Goal: Transaction & Acquisition: Purchase product/service

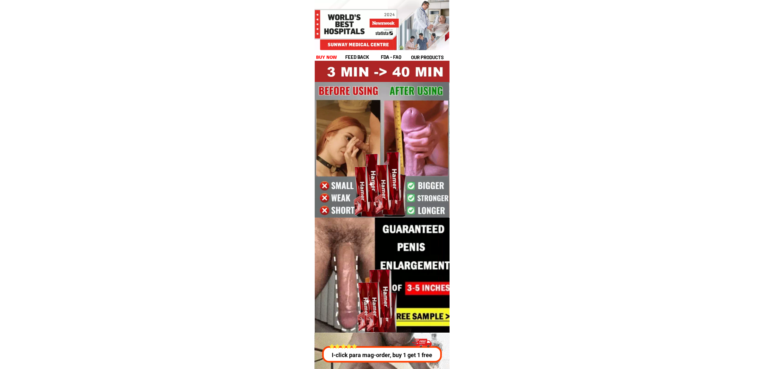
click at [338, 56] on div "feed back fda - FAQ our products buy now" at bounding box center [382, 56] width 133 height 7
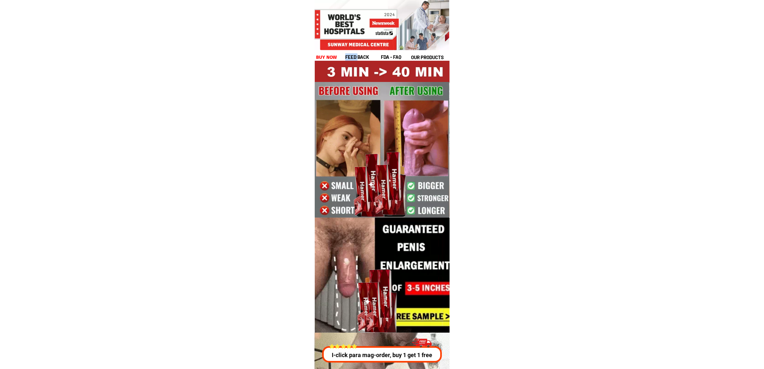
click at [338, 56] on div "feed back fda - FAQ our products buy now" at bounding box center [382, 56] width 133 height 7
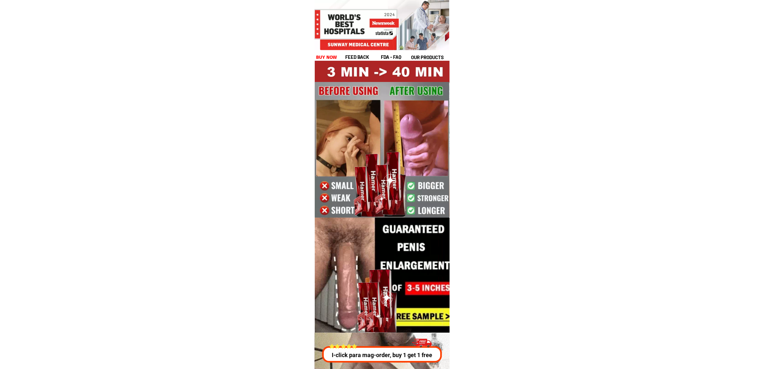
click at [328, 58] on h1 "buy now" at bounding box center [326, 57] width 21 height 7
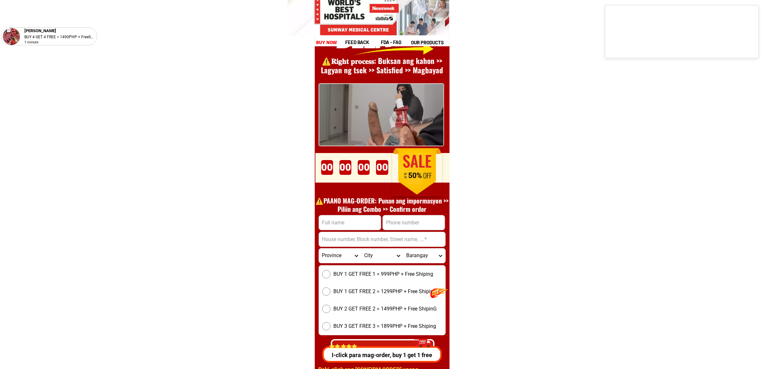
scroll to position [8835, 0]
drag, startPoint x: 405, startPoint y: 215, endPoint x: 409, endPoint y: 221, distance: 6.9
click at [405, 215] on input "Input phone_number" at bounding box center [414, 222] width 62 height 14
paste input "09686133901"
type input "09686133901"
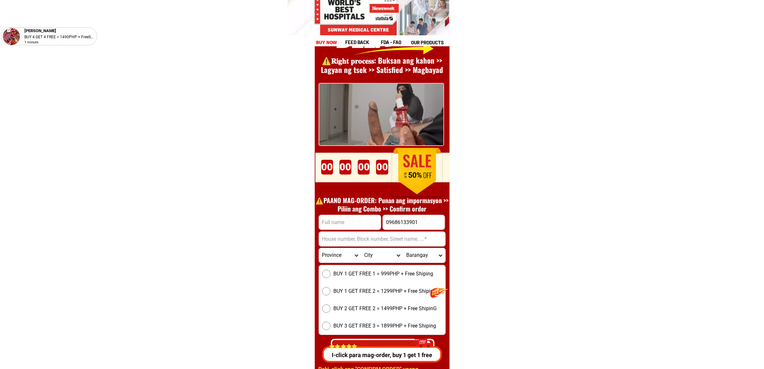
click at [347, 223] on input "Input full_name" at bounding box center [350, 222] width 62 height 14
paste input "Eddie Descalzo"
type input "Eddie Descalzo"
click at [372, 233] on input "Input address" at bounding box center [382, 238] width 126 height 14
paste input "NHA village tabi water pump station sta Monica puert0 Princesa city palawan 096…"
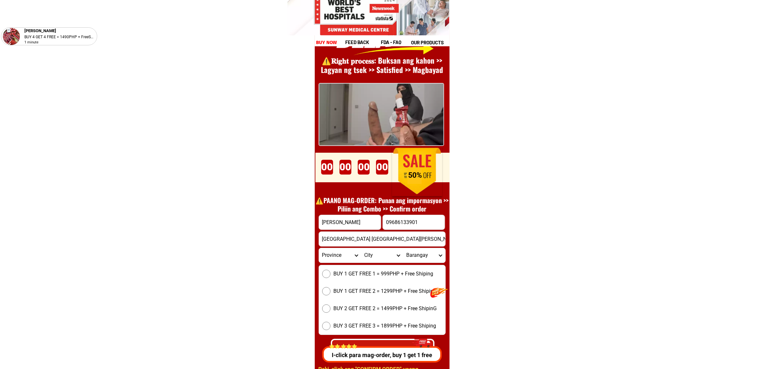
scroll to position [0, 118]
click at [381, 240] on input "NHA village tabi water pump station sta Monica puert0 Princesa city palawan 096…" at bounding box center [382, 238] width 126 height 14
drag, startPoint x: 381, startPoint y: 240, endPoint x: 491, endPoint y: 243, distance: 109.8
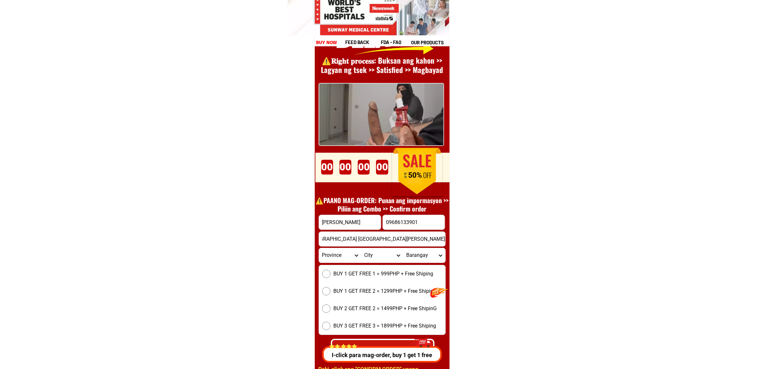
scroll to position [0, 54]
type input "NHA village tabi water pump station sta Monica puert0 Princesa city palawan"
click at [336, 259] on select "Province [GEOGRAPHIC_DATA] [GEOGRAPHIC_DATA] [GEOGRAPHIC_DATA] [GEOGRAPHIC_DATA…" at bounding box center [340, 255] width 42 height 14
select select "63_811"
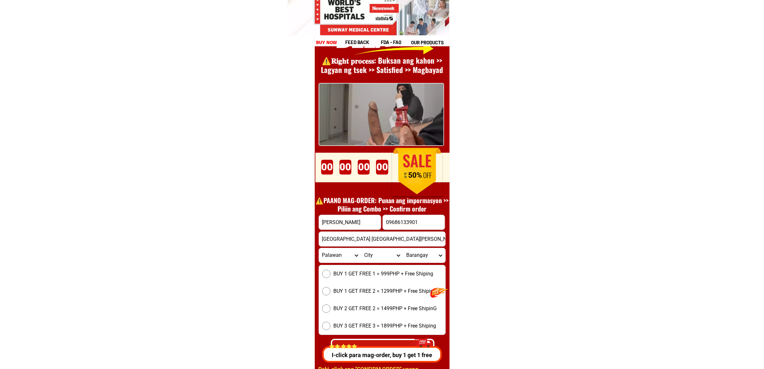
click at [319, 248] on select "Province [GEOGRAPHIC_DATA] [GEOGRAPHIC_DATA] [GEOGRAPHIC_DATA] [GEOGRAPHIC_DATA…" at bounding box center [340, 255] width 42 height 14
click at [384, 255] on select "City Aborlan Agutaya Araceli Balabac Bataraza Brookes-point Busuanga Cagayancil…" at bounding box center [382, 255] width 42 height 14
click at [396, 240] on input "NHA village tabi water pump station sta Monica puert0 Princesa city palawan" at bounding box center [382, 238] width 126 height 14
click at [376, 256] on select "City Aborlan Agutaya Araceli Balabac Bataraza Brookes-point Busuanga Cagayancil…" at bounding box center [382, 255] width 42 height 14
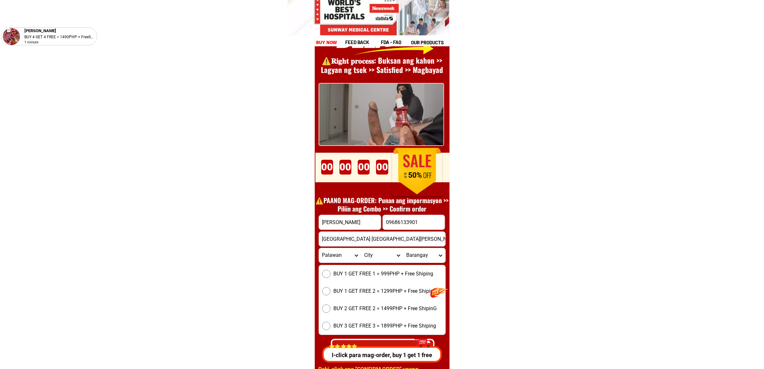
select select "63_8115896"
click at [361, 248] on select "City Aborlan Agutaya Araceli Balabac Bataraza Brookes-point Busuanga Cagayancil…" at bounding box center [382, 255] width 42 height 14
click at [432, 242] on input "NHA village tabi water pump station sta Monica puert0 Princesa city palawan" at bounding box center [382, 238] width 126 height 14
click at [413, 257] on select "Barangay Babuyan Bacungan Bagong bayan Bagong pag-asa Bagong pag-asa (pob.) Bag…" at bounding box center [424, 255] width 42 height 14
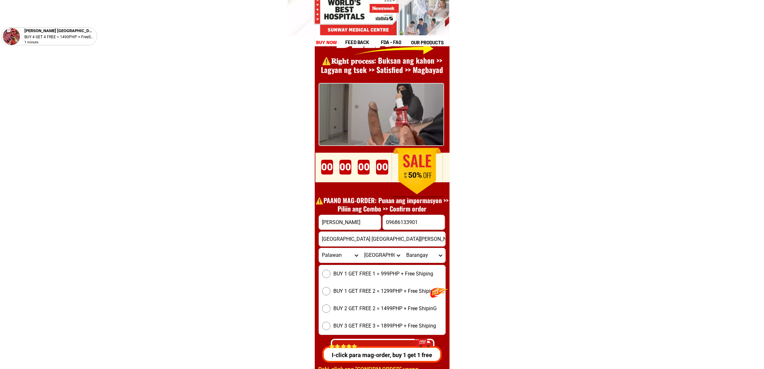
click at [413, 257] on select "Barangay Babuyan Bacungan Bagong bayan Bagong pag-asa Bagong pag-asa (pob.) Bag…" at bounding box center [424, 255] width 42 height 14
click at [419, 240] on input "NHA village tabi water pump station sta Monica puert0 Princesa city palawan" at bounding box center [382, 238] width 126 height 14
click at [421, 256] on select "Barangay Babuyan Bacungan Bagong bayan Bagong pag-asa Bagong pag-asa (pob.) Bag…" at bounding box center [424, 255] width 42 height 14
select select "63_81158965749"
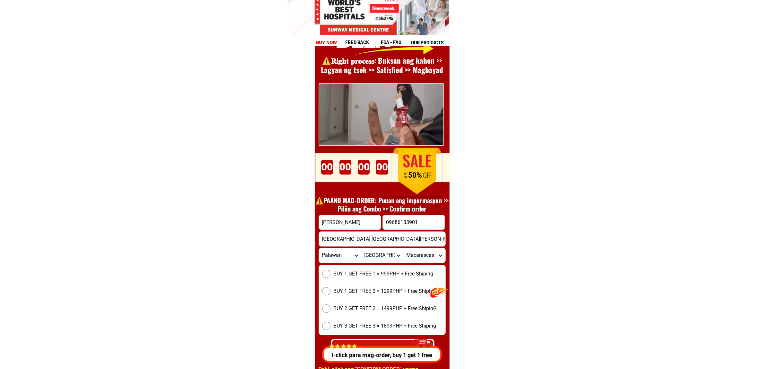
click at [421, 256] on select "Barangay Babuyan Bacungan Bagong bayan Bagong pag-asa Bagong pag-asa (pob.) Bag…" at bounding box center [424, 255] width 42 height 14
click at [414, 254] on select "Barangay Babuyan Bacungan Bagong bayan Bagong pag-asa Bagong pag-asa (pob.) Bag…" at bounding box center [424, 255] width 42 height 14
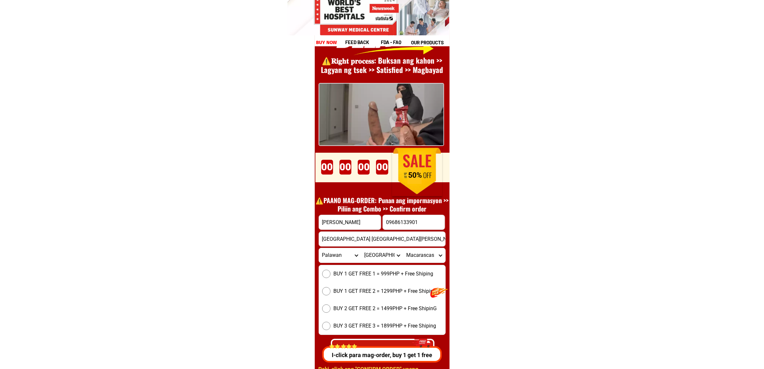
drag, startPoint x: 388, startPoint y: 266, endPoint x: 428, endPoint y: 292, distance: 47.0
click at [388, 268] on div "BUY 1 GET FREE 1 = 999PHP + Free Shiping BUY 1 GET FREE 2 = 1299PHP + Free Ship…" at bounding box center [382, 300] width 127 height 70
click at [417, 271] on span "BUY 1 GET FREE 1 = 999PHP + Free Shiping" at bounding box center [384, 274] width 100 height 8
click at [331, 271] on input "BUY 1 GET FREE 1 = 999PHP + Free Shiping" at bounding box center [326, 273] width 8 height 8
radio input "true"
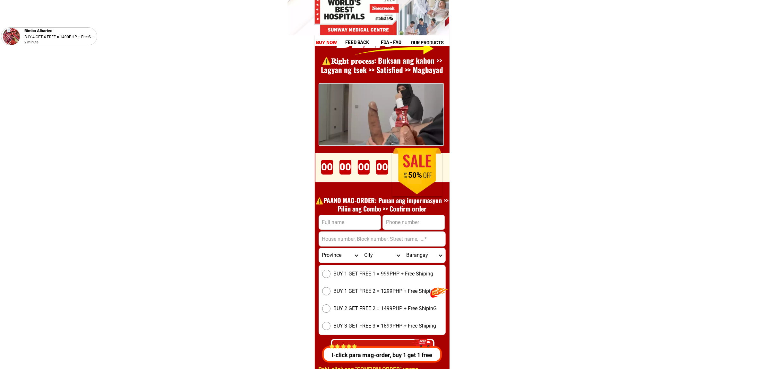
scroll to position [8835, 0]
click at [353, 227] on input "Input full_name" at bounding box center [350, 222] width 62 height 14
paste input "Eddie Descalzo"
type input "Eddie Descalzo"
click at [397, 227] on input "Input phone_number" at bounding box center [414, 222] width 62 height 14
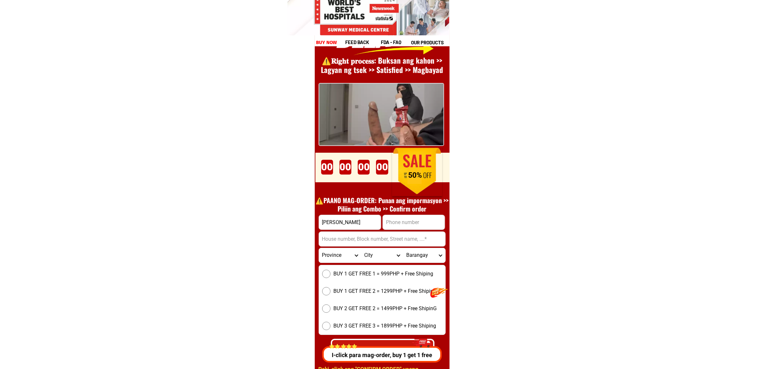
paste input "09686133901"
type input "09686133901"
drag, startPoint x: 377, startPoint y: 241, endPoint x: 377, endPoint y: 246, distance: 4.5
click at [377, 241] on input "Input address" at bounding box center [382, 238] width 126 height 14
paste input "Eddie Descalzo"
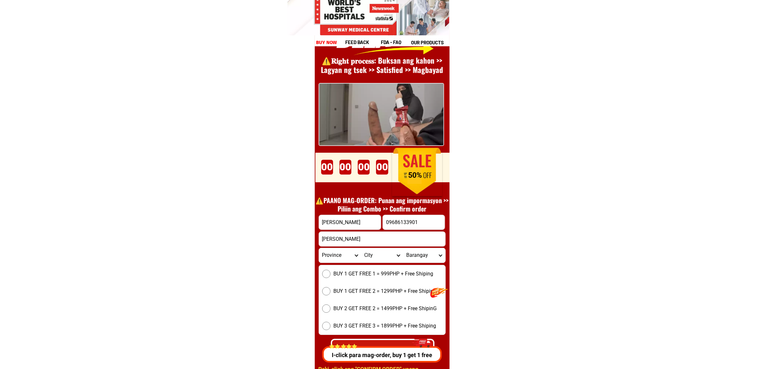
click at [357, 240] on input "Eddie Descalzo" at bounding box center [382, 238] width 126 height 14
paste input "NHA village tabi water pump station sta Monica puert0 Princesa city palawan 096…"
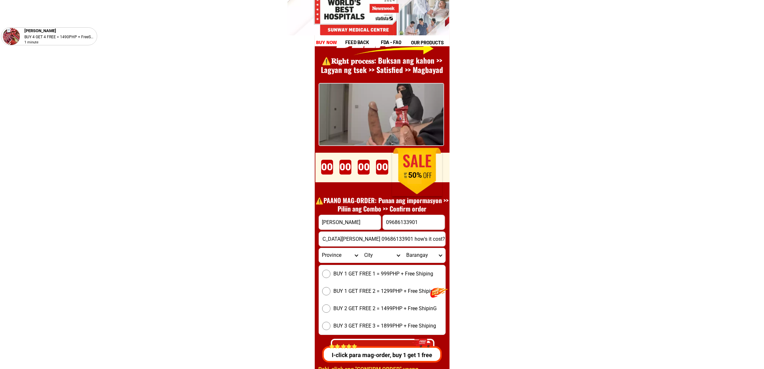
drag, startPoint x: 381, startPoint y: 240, endPoint x: 516, endPoint y: 244, distance: 134.9
type input "NHA village tabi water pump station sta Monica puert0 Princesa city palawan"
drag, startPoint x: 319, startPoint y: 274, endPoint x: 348, endPoint y: 302, distance: 40.9
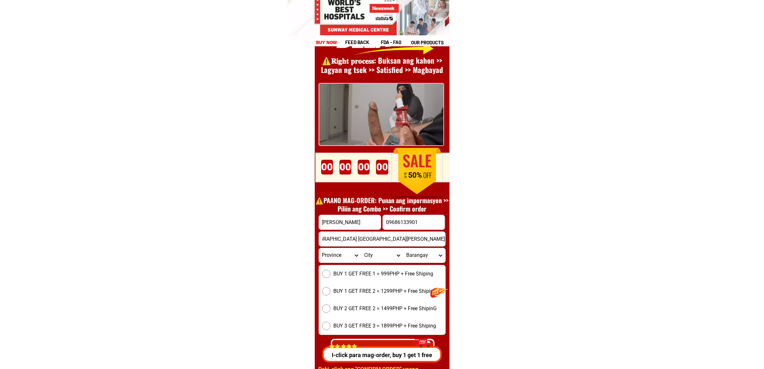
click at [319, 274] on label "BUY 1 GET FREE 1 = 999PHP + Free Shiping" at bounding box center [382, 273] width 126 height 8
click at [322, 274] on input "BUY 1 GET FREE 1 = 999PHP + Free Shiping" at bounding box center [326, 273] width 8 height 8
radio input "true"
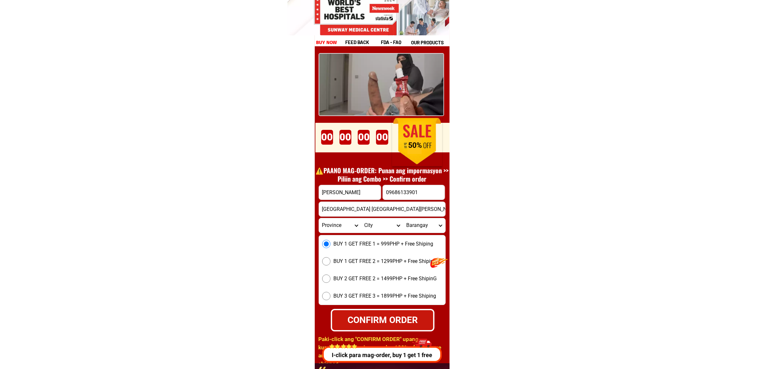
scroll to position [8915, 0]
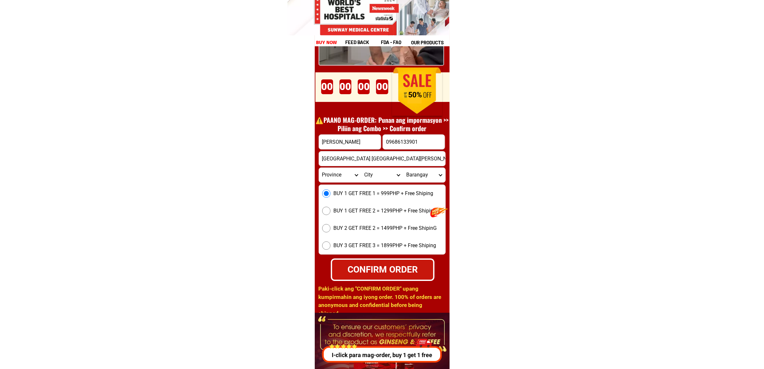
click at [390, 260] on div "CONFIRM ORDER" at bounding box center [383, 269] width 106 height 23
type input "09686133901"
type input "NHA village tabi water pump station sta Monica puert0 Princesa city palawan"
radio input "true"
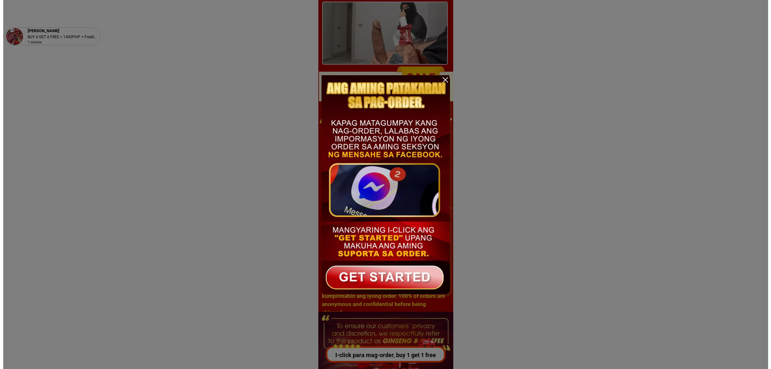
scroll to position [0, 0]
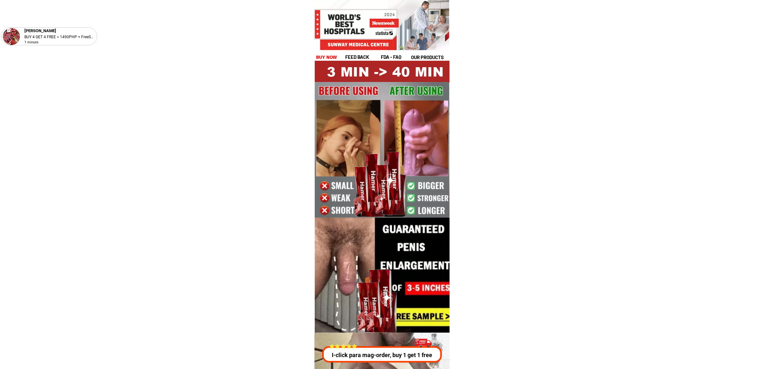
drag, startPoint x: 493, startPoint y: 138, endPoint x: 450, endPoint y: 117, distance: 48.5
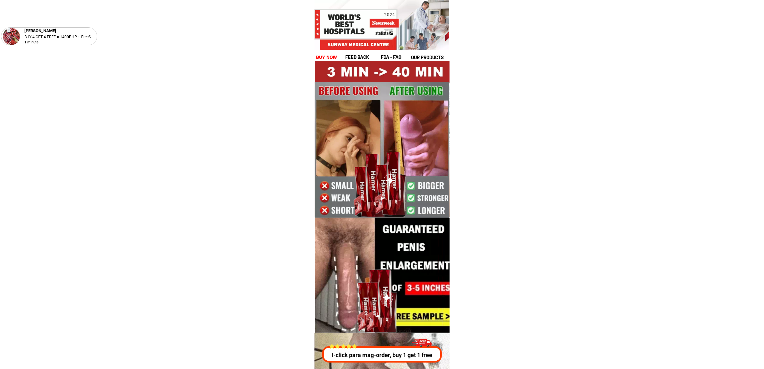
click at [332, 62] on div at bounding box center [382, 155] width 135 height 189
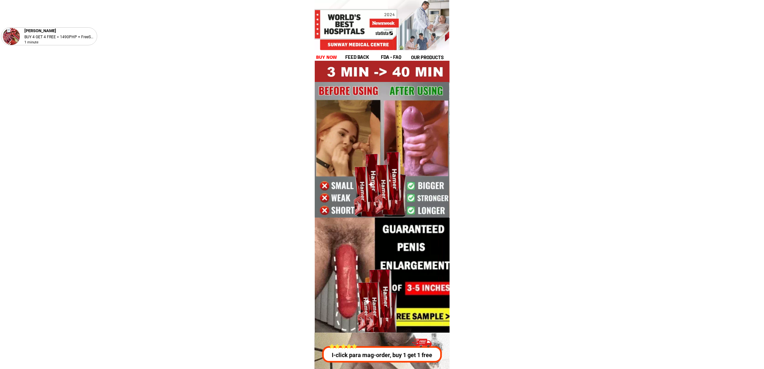
drag, startPoint x: 327, startPoint y: 57, endPoint x: 349, endPoint y: 91, distance: 41.3
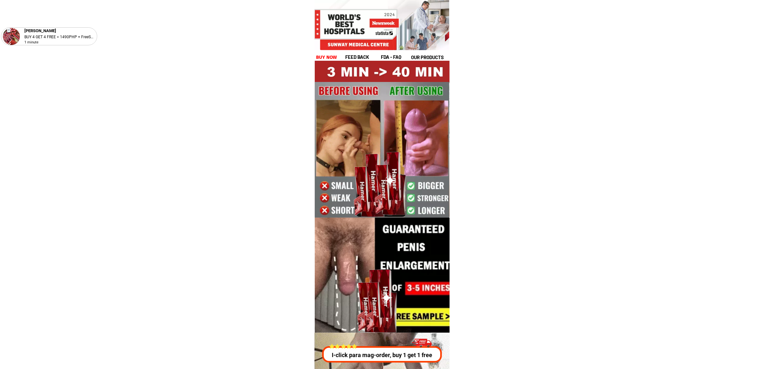
click at [327, 57] on h1 "buy now" at bounding box center [326, 57] width 21 height 7
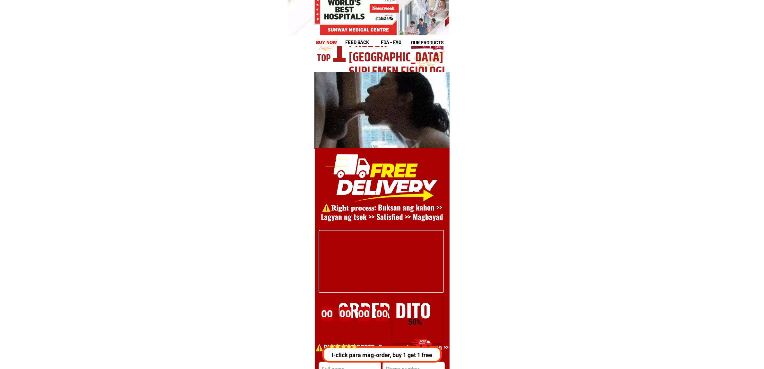
scroll to position [8835, 0]
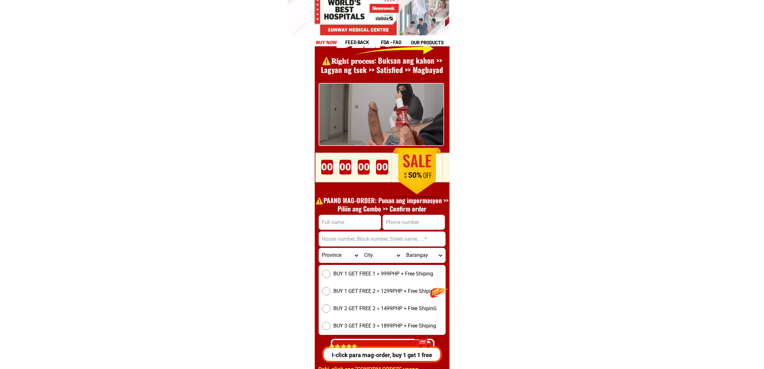
paste input "[PERSON_NAME]"
click at [351, 219] on input "[PERSON_NAME]" at bounding box center [350, 222] width 62 height 14
paste input "z"
type input "[PERSON_NAME]"
click at [436, 215] on input "Input phone_number" at bounding box center [414, 222] width 62 height 14
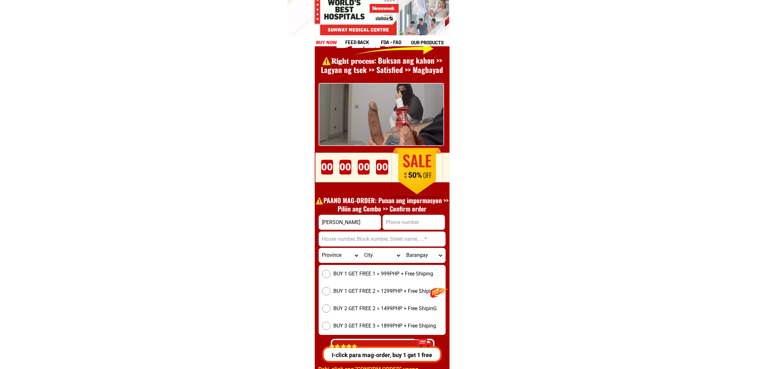
paste input "9652575850"
type input "9652575850"
click at [367, 238] on input "Input address" at bounding box center [382, 238] width 126 height 14
paste input "Gundaya Ext. [STREET_ADDRESS]"
type input "Gundaya Ext. [STREET_ADDRESS]"
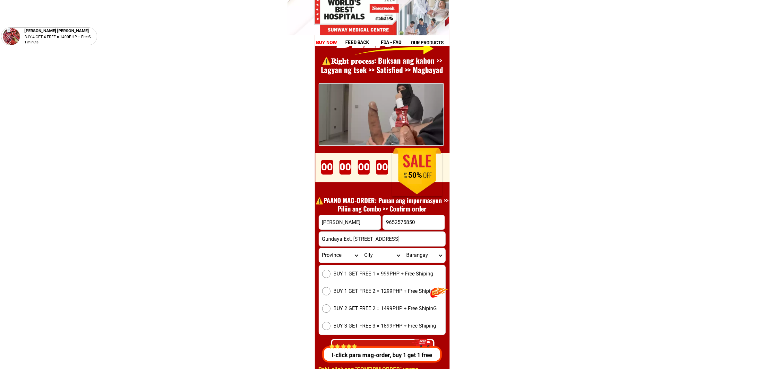
click at [387, 217] on input "9652575850" at bounding box center [414, 222] width 62 height 14
type input "09652575850"
drag, startPoint x: 321, startPoint y: 256, endPoint x: 325, endPoint y: 256, distance: 3.6
click at [325, 256] on select "Province [GEOGRAPHIC_DATA] [GEOGRAPHIC_DATA] [GEOGRAPHIC_DATA] [GEOGRAPHIC_DATA…" at bounding box center [340, 255] width 42 height 14
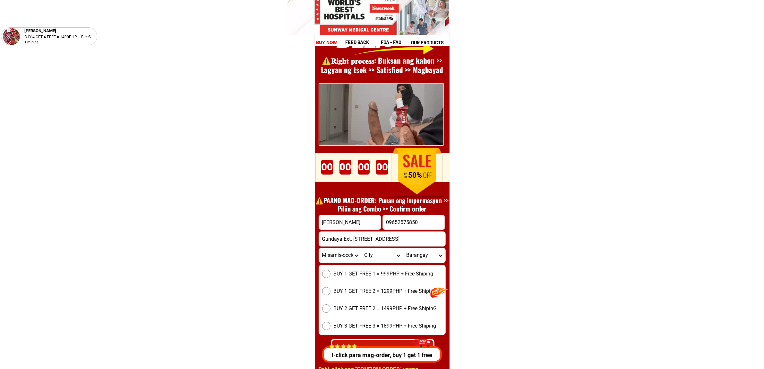
click at [319, 248] on select "Province [GEOGRAPHIC_DATA] [GEOGRAPHIC_DATA] [GEOGRAPHIC_DATA] [GEOGRAPHIC_DATA…" at bounding box center [340, 255] width 42 height 14
click at [336, 257] on select "Province [GEOGRAPHIC_DATA] [GEOGRAPHIC_DATA] [GEOGRAPHIC_DATA] [GEOGRAPHIC_DATA…" at bounding box center [340, 255] width 42 height 14
select select "63_386"
click at [319, 248] on select "Province [GEOGRAPHIC_DATA] [GEOGRAPHIC_DATA] [GEOGRAPHIC_DATA] [GEOGRAPHIC_DATA…" at bounding box center [340, 255] width 42 height 14
click at [370, 257] on select "City Alubijid [GEOGRAPHIC_DATA] [GEOGRAPHIC_DATA] [GEOGRAPHIC_DATA] [GEOGRAPHIC…" at bounding box center [382, 255] width 42 height 14
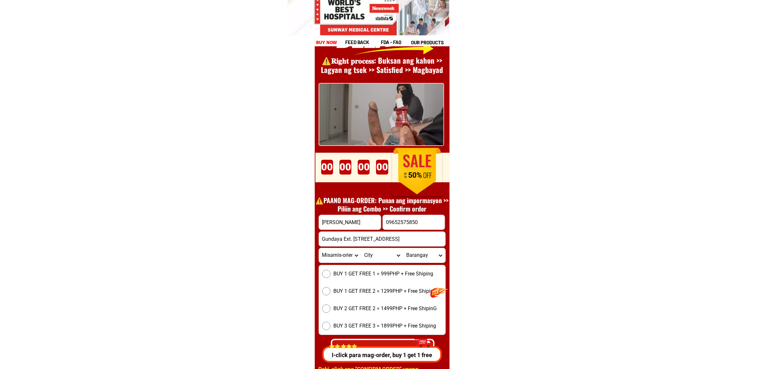
select select "63_3861355"
click at [361, 248] on select "City Alubijid [GEOGRAPHIC_DATA] [GEOGRAPHIC_DATA] [GEOGRAPHIC_DATA] [GEOGRAPHIC…" at bounding box center [382, 255] width 42 height 14
click at [415, 257] on select "[GEOGRAPHIC_DATA]-[PERSON_NAME][GEOGRAPHIC_DATA] Bakidbakid [MEDICAL_DATA]-ason…" at bounding box center [424, 255] width 42 height 14
select select "63_3861355132"
click at [403, 248] on select "[GEOGRAPHIC_DATA]-[PERSON_NAME][GEOGRAPHIC_DATA] Bakidbakid [MEDICAL_DATA]-ason…" at bounding box center [424, 255] width 42 height 14
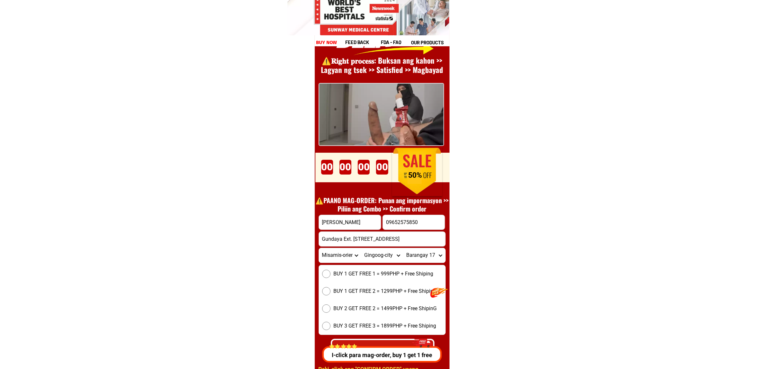
click at [430, 254] on select "[GEOGRAPHIC_DATA]-[PERSON_NAME][GEOGRAPHIC_DATA] Bakidbakid [MEDICAL_DATA]-ason…" at bounding box center [424, 255] width 42 height 14
click at [403, 248] on select "[GEOGRAPHIC_DATA]-[PERSON_NAME][GEOGRAPHIC_DATA] Bakidbakid [MEDICAL_DATA]-ason…" at bounding box center [424, 255] width 42 height 14
click at [357, 262] on form "[PERSON_NAME] 09652575850 CONFIRM ORDER Gundaya Ext. [GEOGRAPHIC_DATA], Baranga…" at bounding box center [382, 287] width 127 height 146
click at [365, 275] on span "BUY 1 GET FREE 1 = 999PHP + Free Shiping" at bounding box center [384, 274] width 100 height 8
click at [331, 275] on input "BUY 1 GET FREE 1 = 999PHP + Free Shiping" at bounding box center [326, 273] width 8 height 8
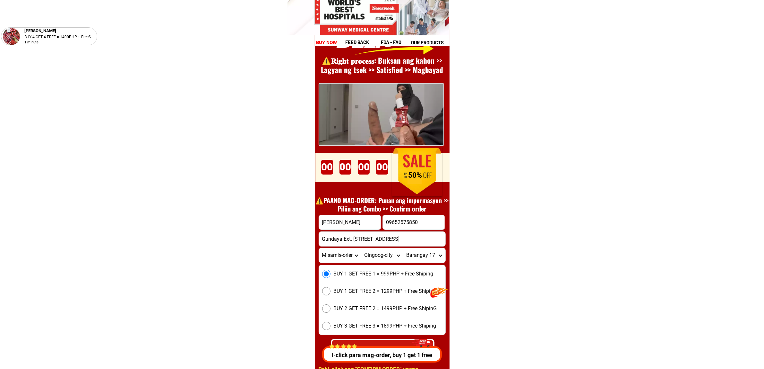
click at [415, 335] on div at bounding box center [422, 344] width 20 height 18
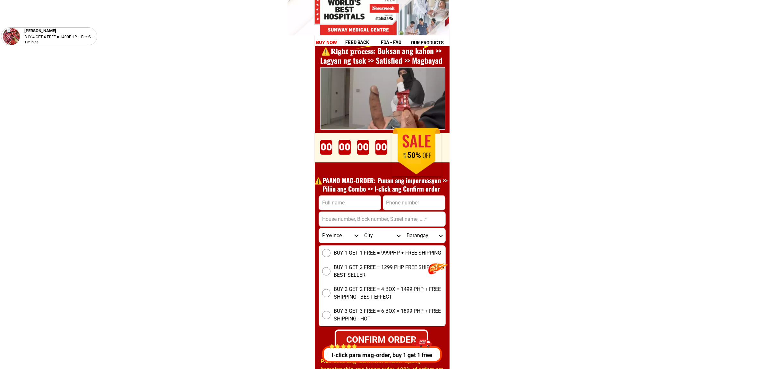
click at [414, 349] on div at bounding box center [424, 344] width 20 height 18
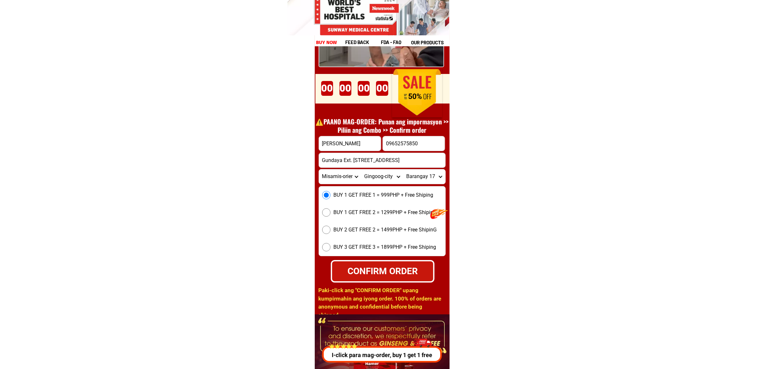
scroll to position [8914, 0]
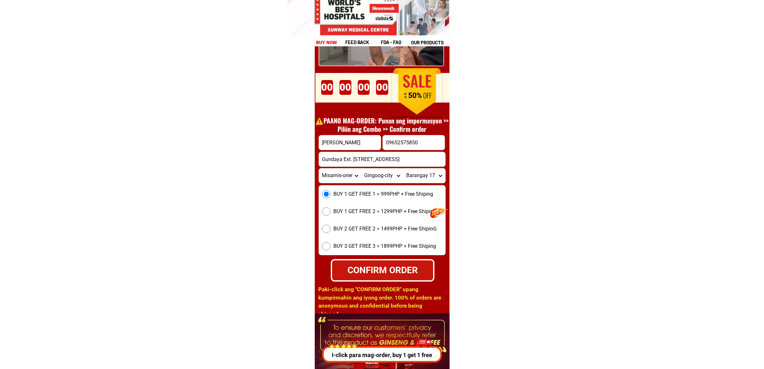
click at [398, 273] on div "CONFIRM ORDER" at bounding box center [382, 269] width 111 height 15
radio input "true"
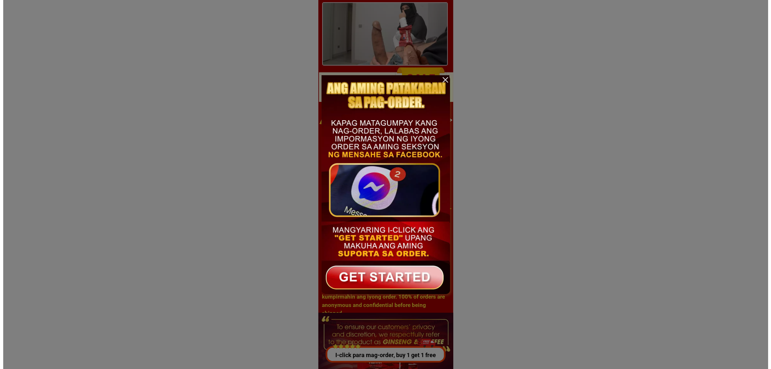
scroll to position [0, 0]
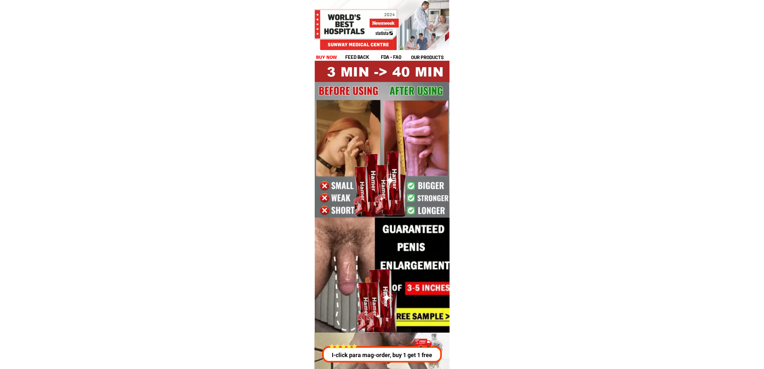
click at [330, 57] on h1 "buy now" at bounding box center [326, 57] width 21 height 7
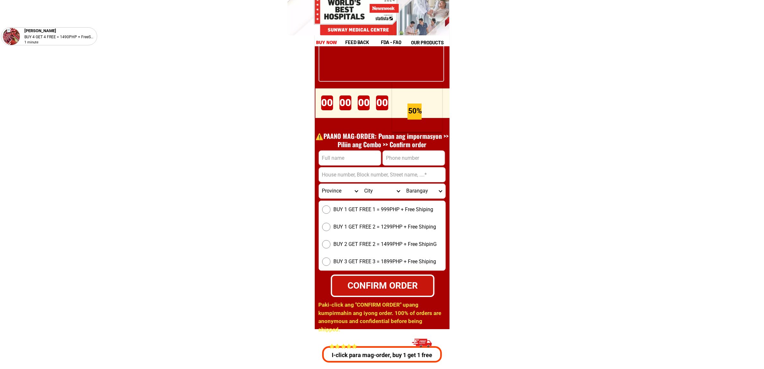
scroll to position [8915, 0]
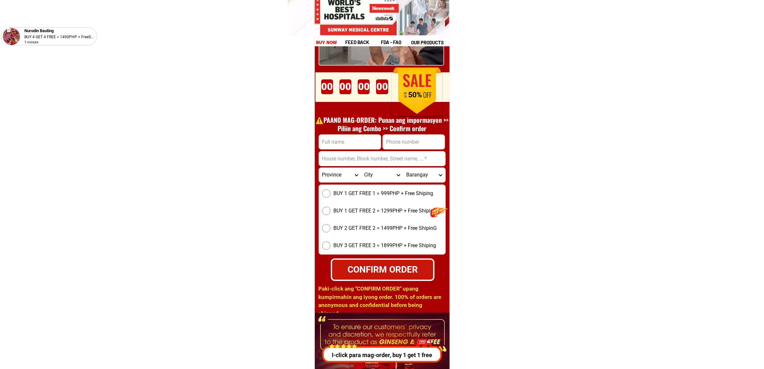
click at [341, 142] on input "Input full_name" at bounding box center [350, 142] width 62 height 14
paste input "Ajim Hajihil""
click at [360, 140] on input "Ajim Hajihil"" at bounding box center [350, 142] width 62 height 14
type input "Ajim Hajihil"
click at [414, 156] on input "Input address" at bounding box center [382, 158] width 126 height 14
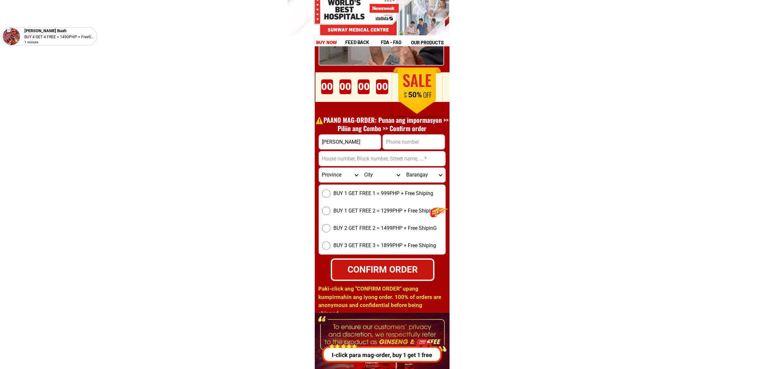
paste input "Deca Homes Mulig Toril Iacchus street BLK 60 Lot 16 Davao city, Davao del Sur P…"
type input "Deca Homes Mulig Toril Iacchus street BLK 60 Lot 16 Davao city, Davao del Sur P…"
drag, startPoint x: 400, startPoint y: 143, endPoint x: 402, endPoint y: 148, distance: 5.3
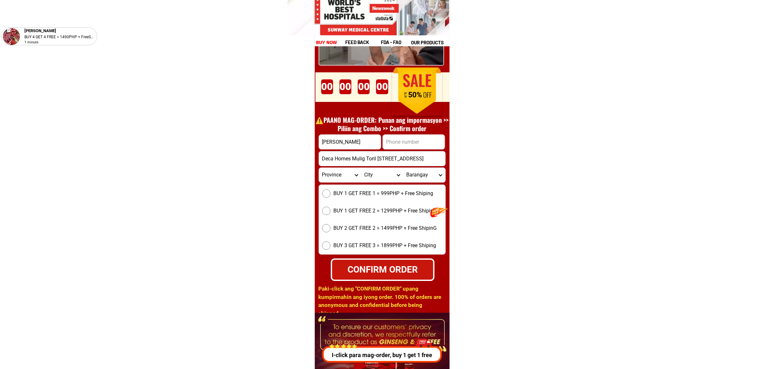
click at [400, 143] on input "Input phone_number" at bounding box center [414, 142] width 62 height 14
paste input "935 306 4236"
click at [405, 146] on input "935 306 4236" at bounding box center [414, 142] width 62 height 14
type input "09353064236"
click at [348, 179] on select "Province [GEOGRAPHIC_DATA] [GEOGRAPHIC_DATA] [GEOGRAPHIC_DATA] [GEOGRAPHIC_DATA…" at bounding box center [340, 175] width 42 height 14
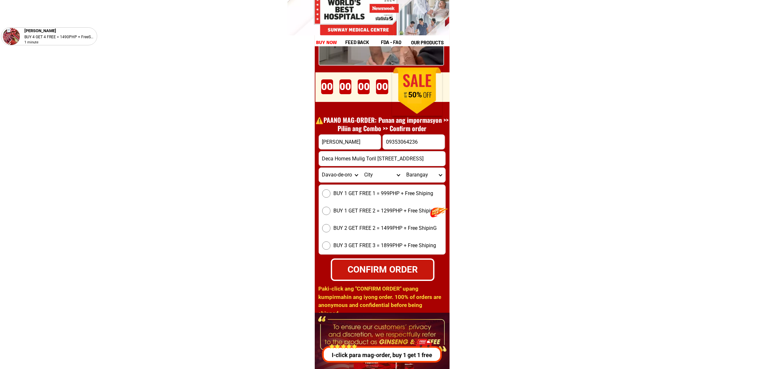
click at [347, 179] on select "Province [GEOGRAPHIC_DATA] [GEOGRAPHIC_DATA] [GEOGRAPHIC_DATA] [GEOGRAPHIC_DATA…" at bounding box center [340, 175] width 42 height 14
select select "63_738"
click at [319, 168] on select "Province [GEOGRAPHIC_DATA] [GEOGRAPHIC_DATA] [GEOGRAPHIC_DATA] [GEOGRAPHIC_DATA…" at bounding box center [340, 175] width 42 height 14
click at [373, 170] on select "City Bansalan Davao-city Davao-del-sur-hagonoy Davao-del-sur-magsaysay Davao-de…" at bounding box center [382, 175] width 42 height 14
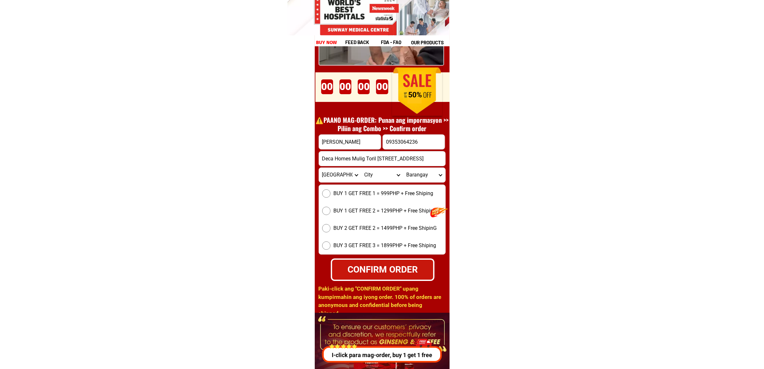
select select "63_7387159"
click at [361, 168] on select "City Bansalan Davao-city Davao-del-sur-hagonoy Davao-del-sur-magsaysay Davao-de…" at bounding box center [382, 175] width 42 height 14
drag, startPoint x: 421, startPoint y: 190, endPoint x: 415, endPoint y: 182, distance: 9.7
click at [419, 188] on div "BUY 1 GET FREE 1 = 999PHP + Free Shiping BUY 1 GET FREE 2 = 1299PHP + Free Ship…" at bounding box center [382, 219] width 127 height 70
click at [412, 174] on select "Barangay Acacia Agdao Alambre Alejandra navarro (lasang) Alfonso angliongto sr.…" at bounding box center [424, 175] width 42 height 14
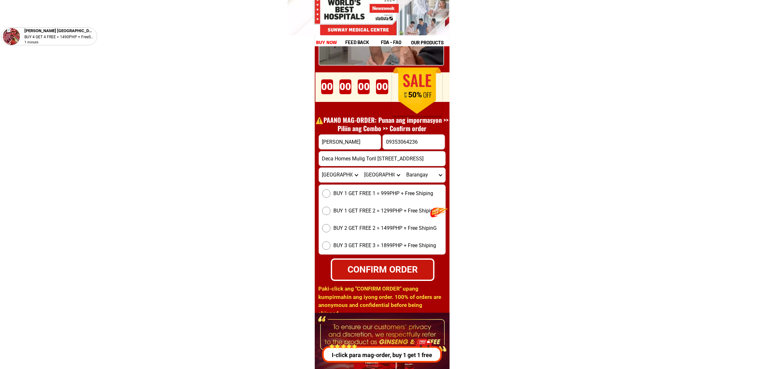
select select "63_73871597926"
click at [403, 168] on select "Barangay Acacia Agdao Alambre Alejandra navarro (lasang) Alfonso angliongto sr.…" at bounding box center [424, 175] width 42 height 14
drag, startPoint x: 352, startPoint y: 186, endPoint x: 362, endPoint y: 198, distance: 16.1
click at [352, 186] on div "BUY 1 GET FREE 1 = 999PHP + Free Shiping BUY 1 GET FREE 2 = 1299PHP + Free Ship…" at bounding box center [382, 219] width 127 height 70
click at [359, 193] on span "BUY 1 GET FREE 1 = 999PHP + Free Shiping" at bounding box center [384, 193] width 100 height 8
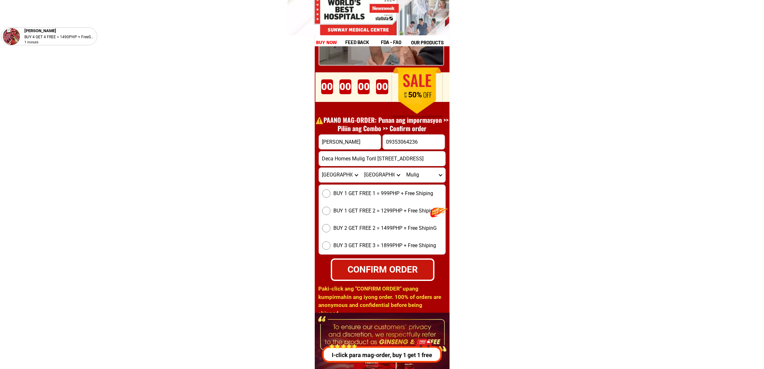
click at [331, 193] on input "BUY 1 GET FREE 1 = 999PHP + Free Shiping" at bounding box center [326, 193] width 8 height 8
click at [404, 266] on div "CONFIRM ORDER" at bounding box center [382, 269] width 105 height 14
radio input "true"
